Goal: Task Accomplishment & Management: Manage account settings

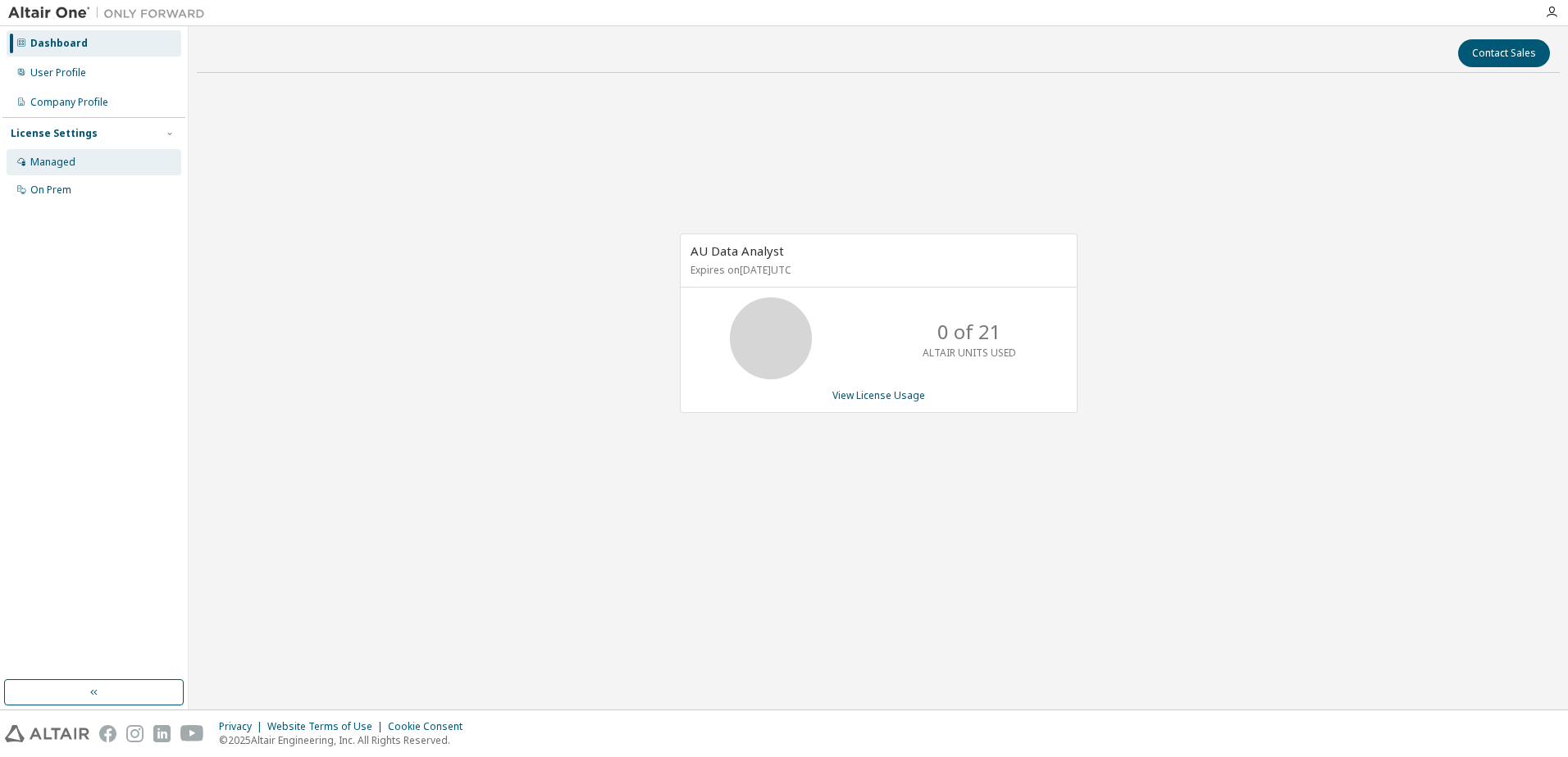
click at [72, 165] on div "Managed" at bounding box center [52, 162] width 45 height 13
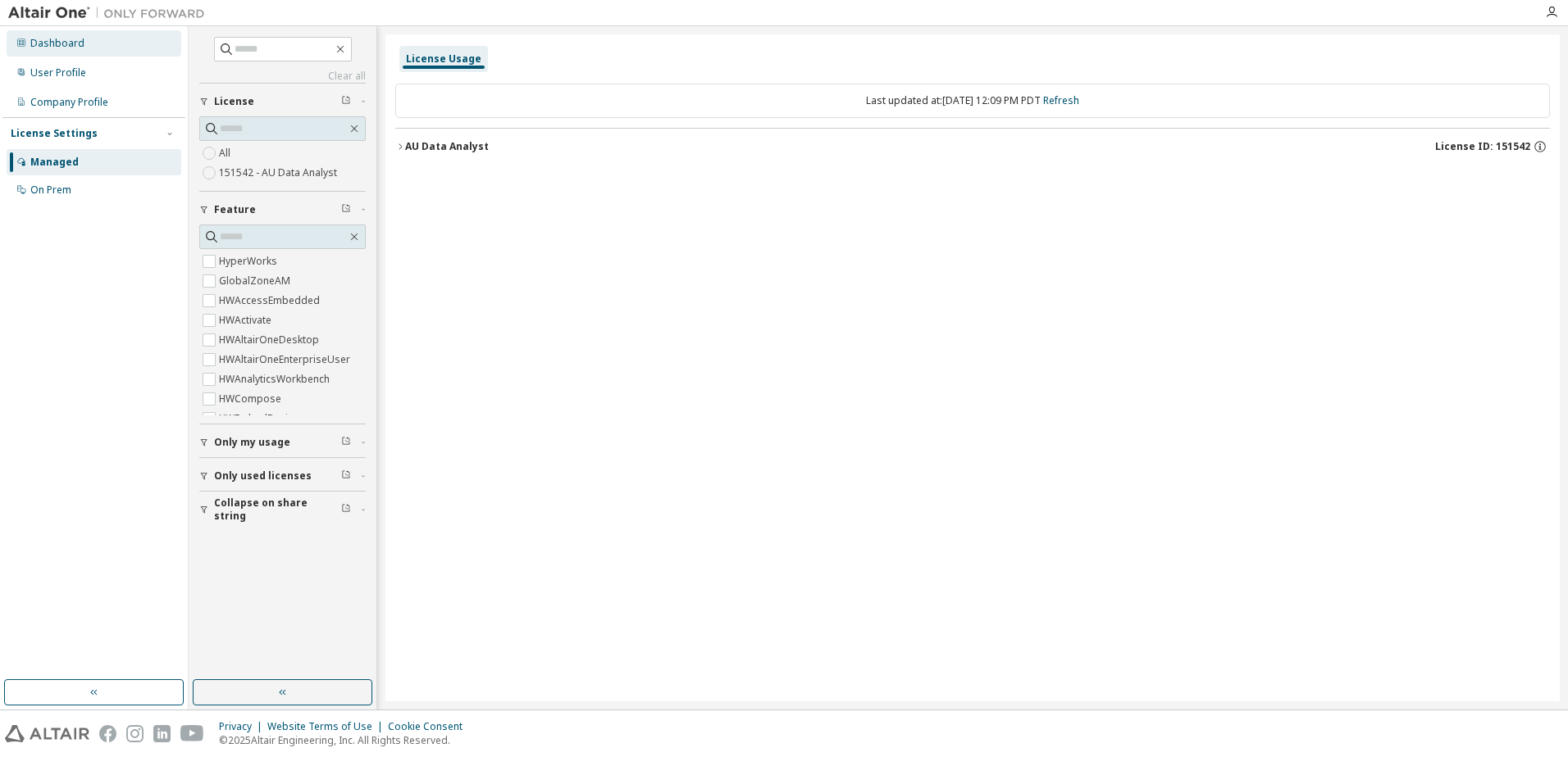
click at [59, 48] on div "Dashboard" at bounding box center [57, 43] width 54 height 13
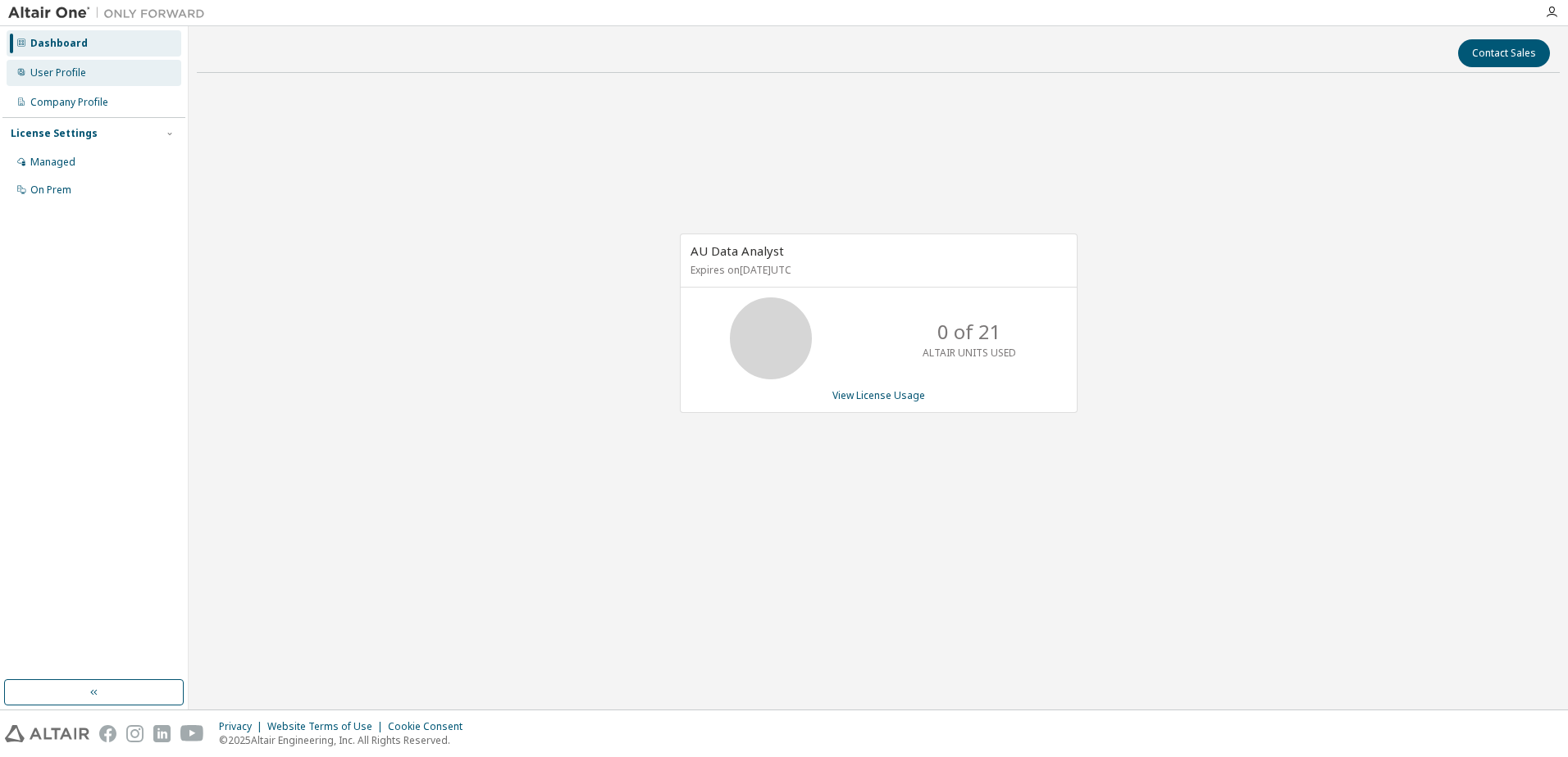
click at [62, 71] on div "User Profile" at bounding box center [58, 73] width 56 height 13
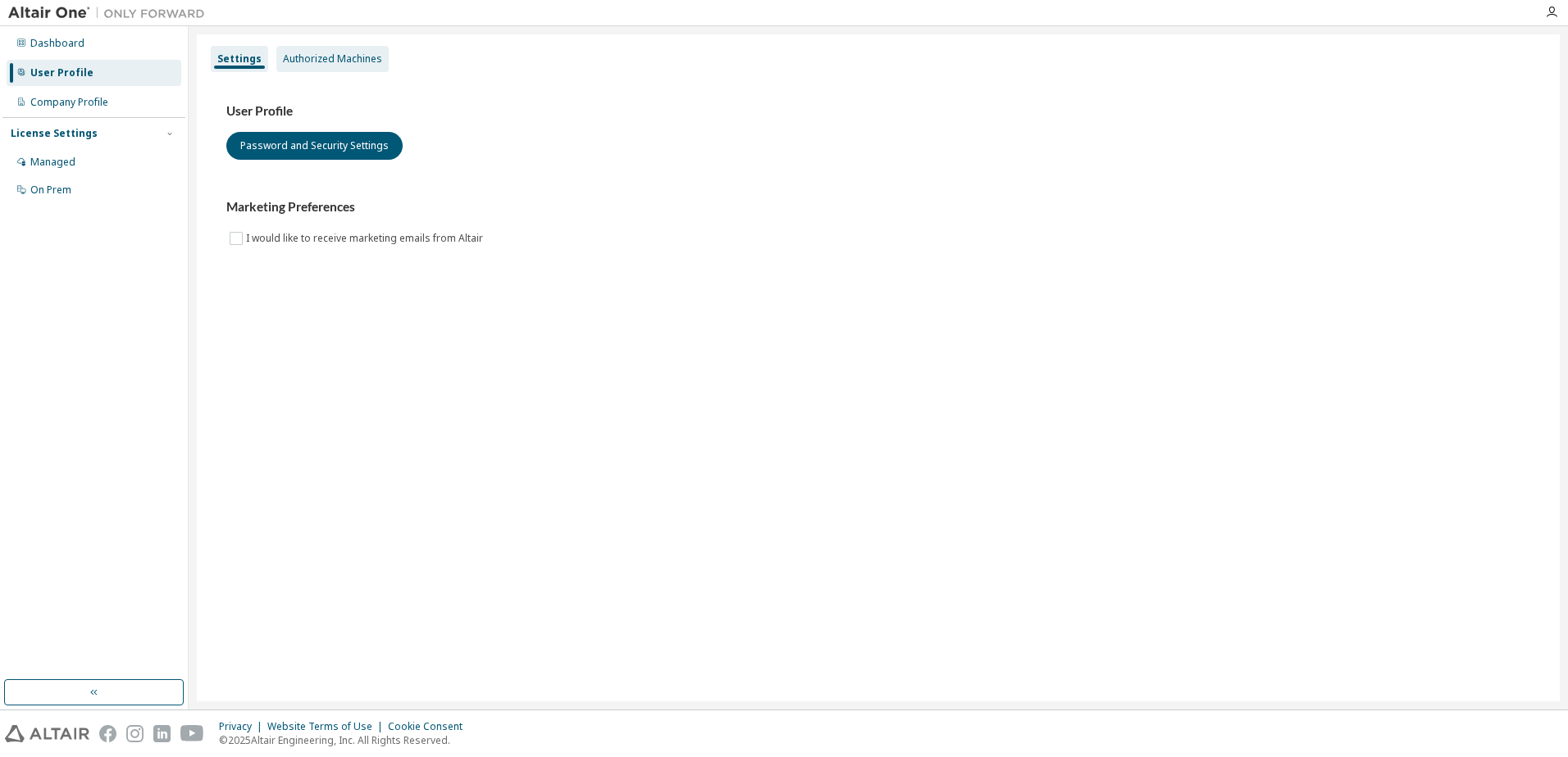
click at [312, 61] on div "Authorized Machines" at bounding box center [332, 58] width 99 height 13
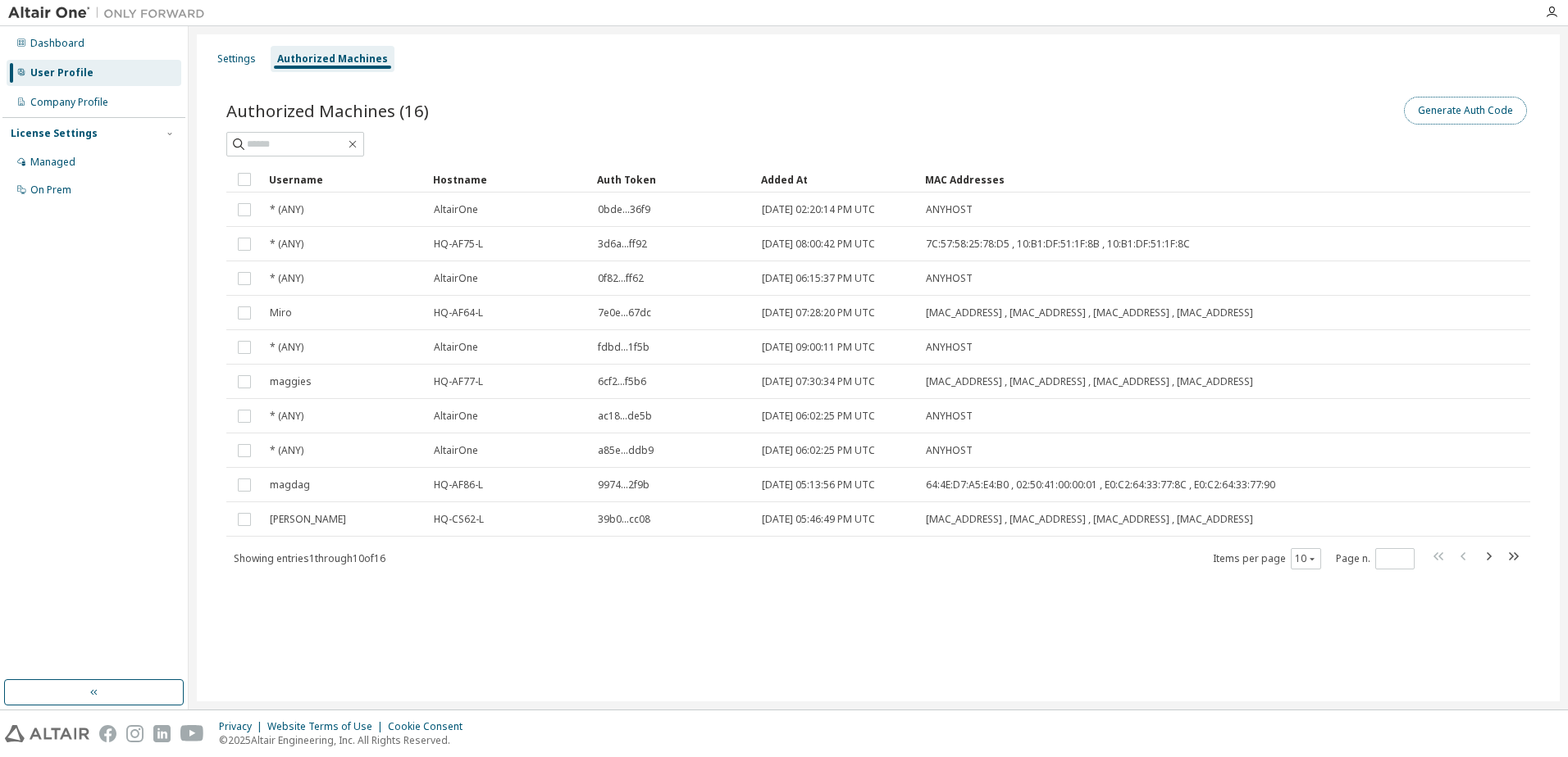
click at [1494, 109] on button "Generate Auth Code" at bounding box center [1464, 110] width 123 height 27
